Goal: Task Accomplishment & Management: Manage account settings

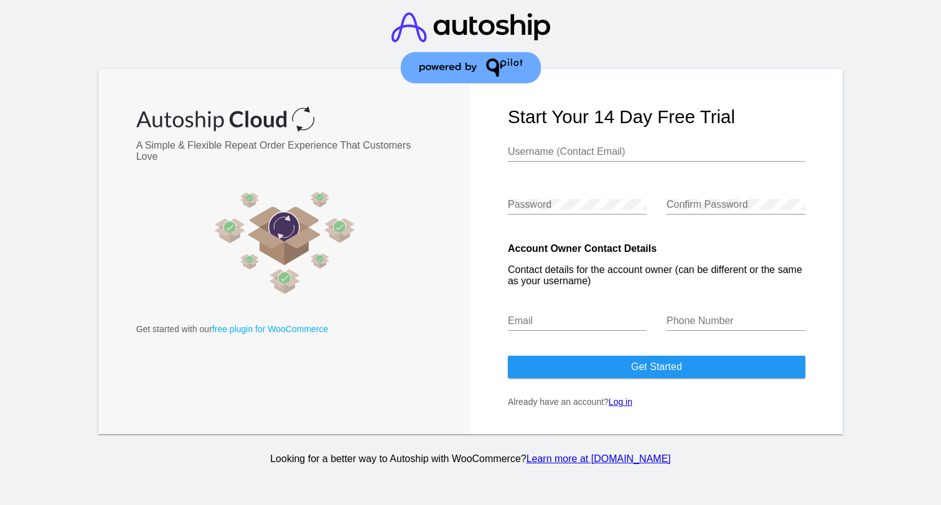
type input "[PERSON_NAME][EMAIL_ADDRESS][DOMAIN_NAME]"
click at [618, 407] on link "Log in" at bounding box center [621, 402] width 24 height 10
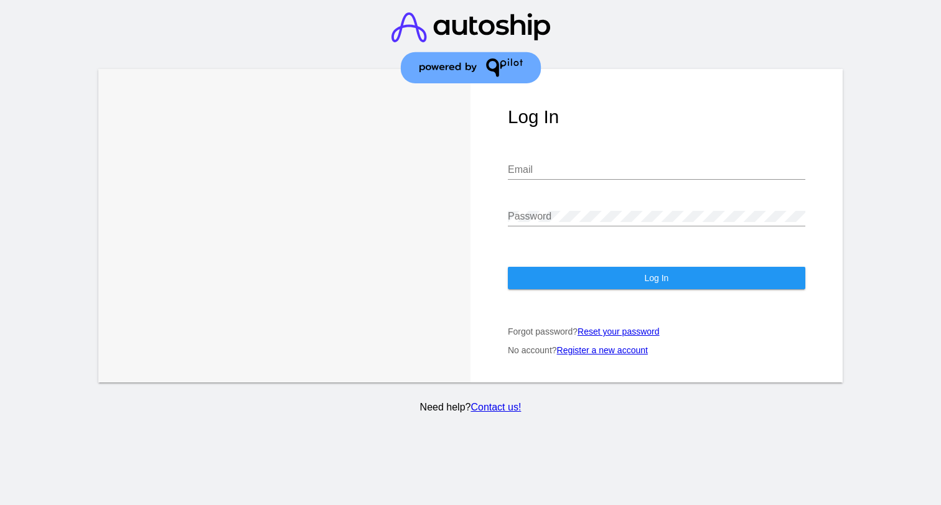
type input "[PERSON_NAME][EMAIL_ADDRESS][DOMAIN_NAME]"
click at [601, 274] on button "Log In" at bounding box center [656, 278] width 297 height 22
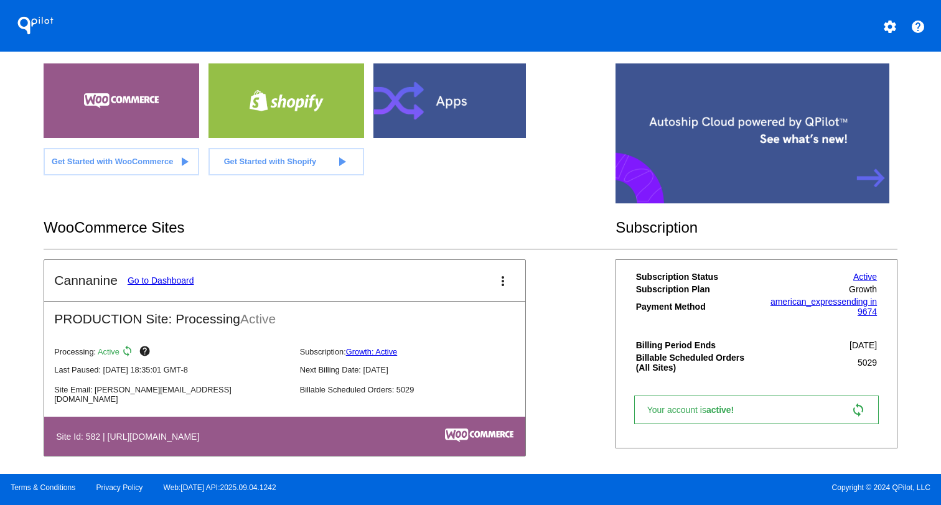
scroll to position [75, 0]
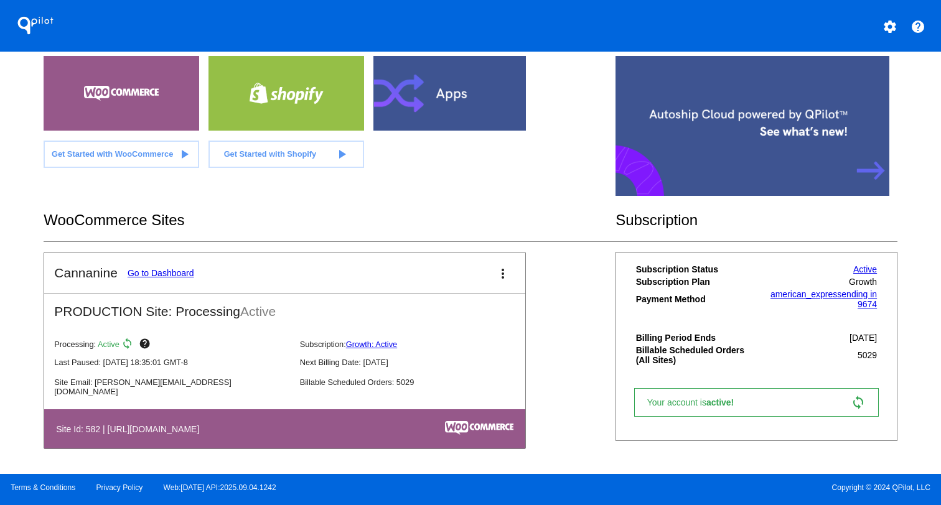
click at [192, 272] on link "Go to Dashboard" at bounding box center [161, 273] width 67 height 10
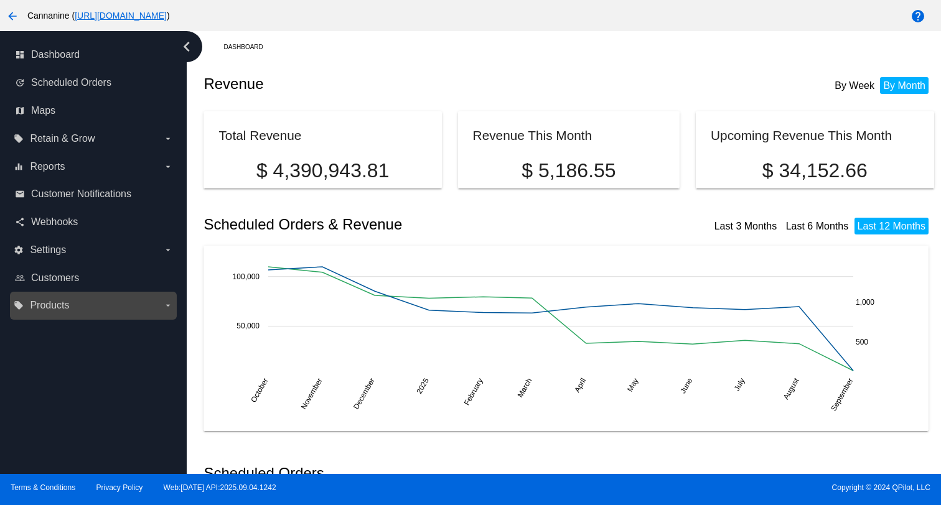
click at [58, 310] on span "Products" at bounding box center [49, 305] width 39 height 11
click at [0, 0] on input "local_offer Products arrow_drop_down" at bounding box center [0, 0] width 0 height 0
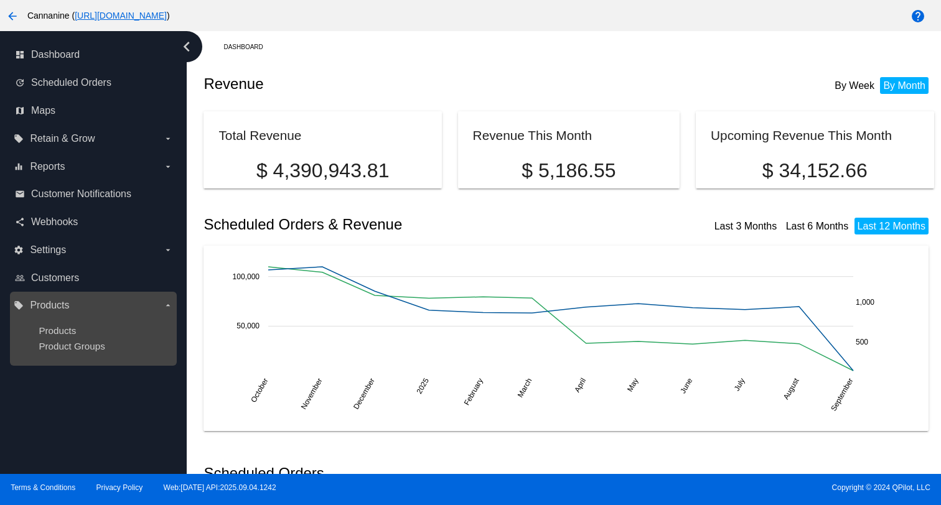
click at [85, 330] on div "Products" at bounding box center [103, 330] width 129 height 11
click at [64, 305] on span "Products" at bounding box center [49, 305] width 39 height 11
click at [0, 0] on input "local_offer Products arrow_drop_down" at bounding box center [0, 0] width 0 height 0
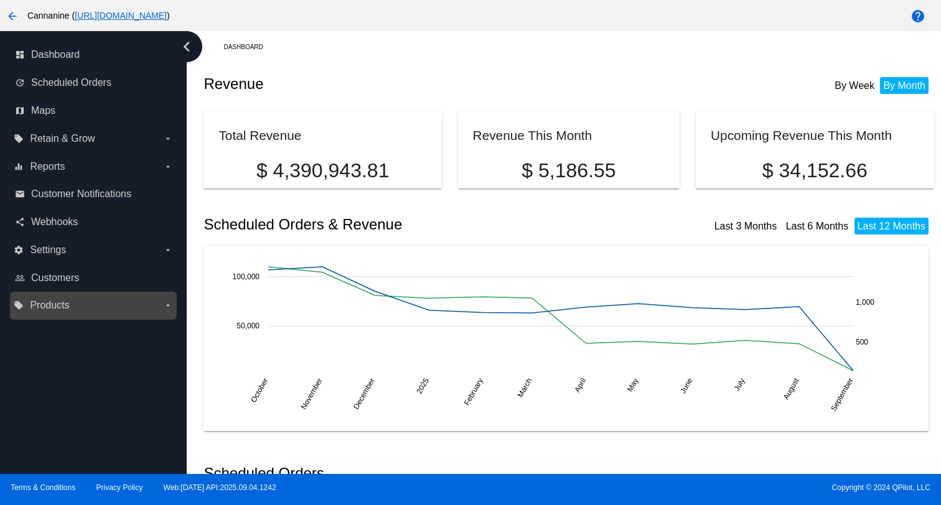
click at [64, 305] on span "Products" at bounding box center [49, 305] width 39 height 11
click at [0, 0] on input "local_offer Products arrow_drop_down" at bounding box center [0, 0] width 0 height 0
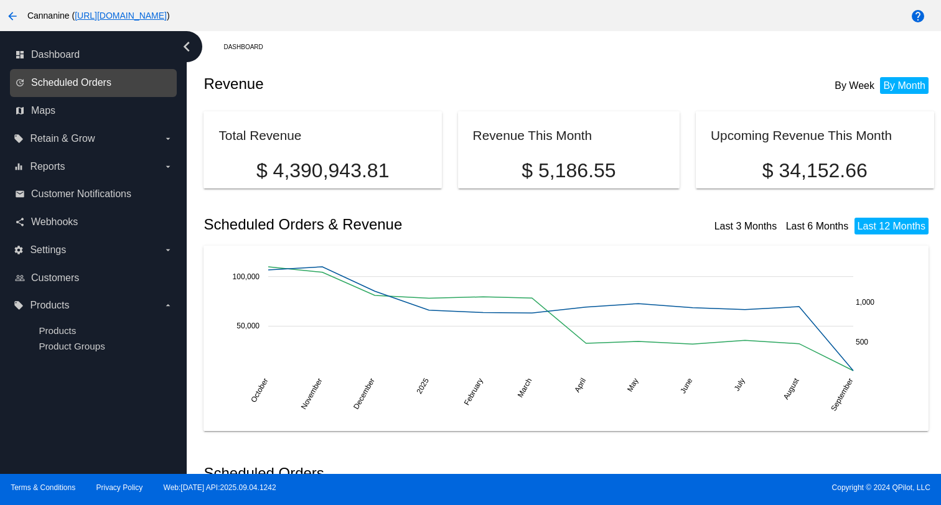
click at [93, 82] on span "Scheduled Orders" at bounding box center [71, 82] width 80 height 11
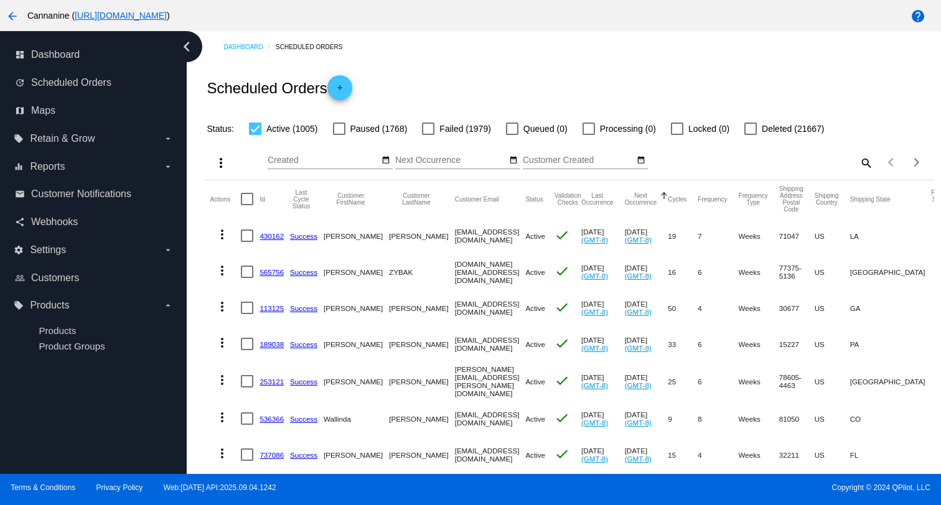
click at [827, 32] on div "Dashboard Scheduled Orders Scheduled Orders add Status: Active (1005) Paused (1…" at bounding box center [569, 504] width 744 height 946
